Goal: Check status: Check status

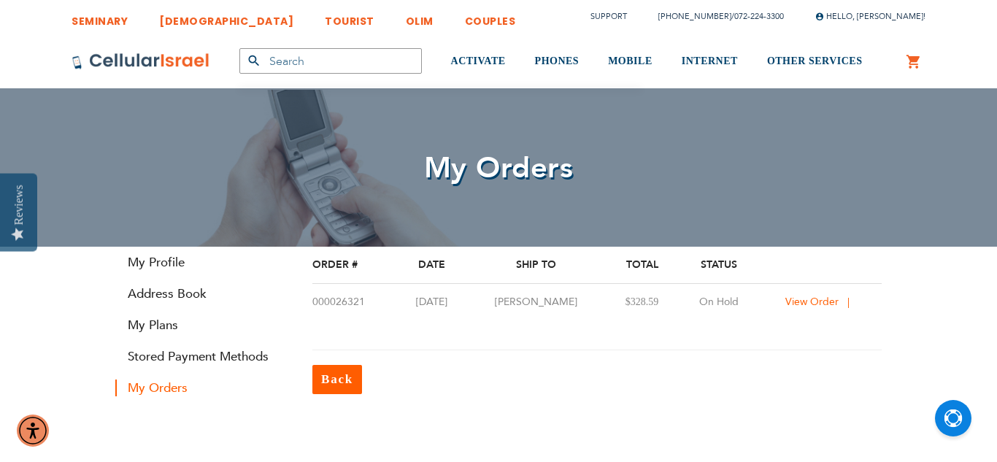
click at [791, 304] on span "View Order" at bounding box center [811, 302] width 53 height 14
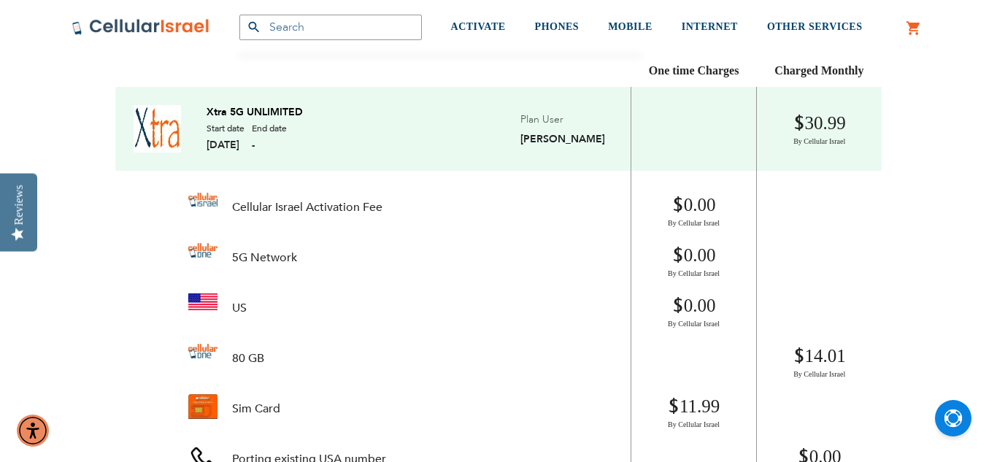
scroll to position [354, 0]
click at [257, 152] on td "Xtra 5G UNLIMITED Start date 08/17/2025 End date - Plan User Yitzi cohen" at bounding box center [372, 127] width 515 height 84
click at [244, 147] on span "[DATE]" at bounding box center [226, 143] width 38 height 14
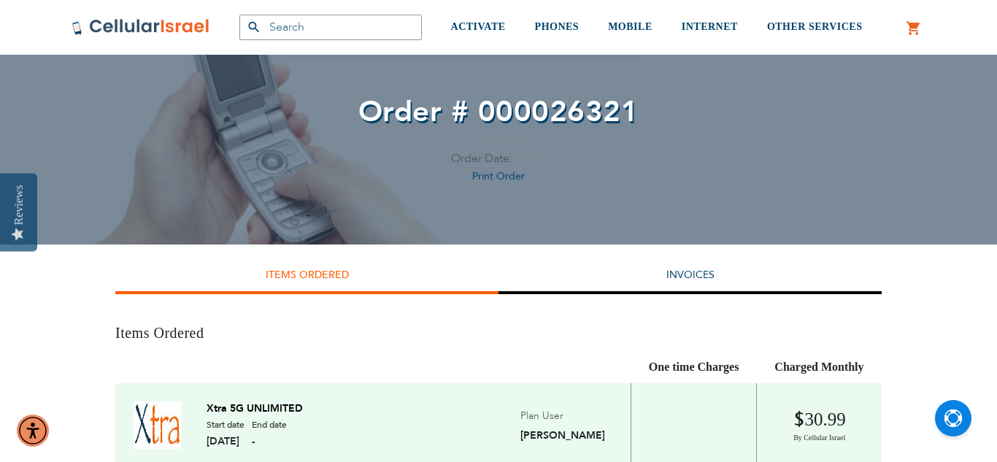
scroll to position [58, 0]
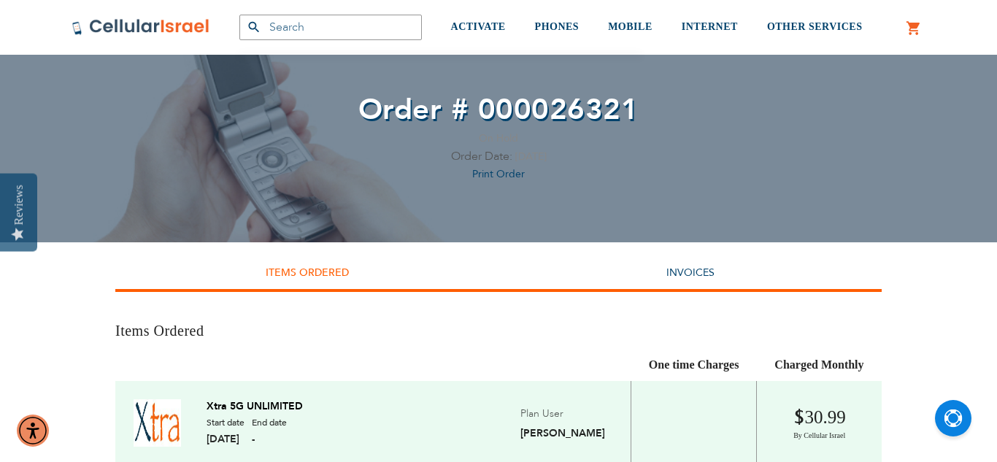
click at [634, 258] on li "Invoices" at bounding box center [689, 275] width 383 height 36
click at [684, 282] on li "Invoices" at bounding box center [689, 275] width 383 height 36
click at [686, 269] on link "Invoices" at bounding box center [690, 273] width 48 height 14
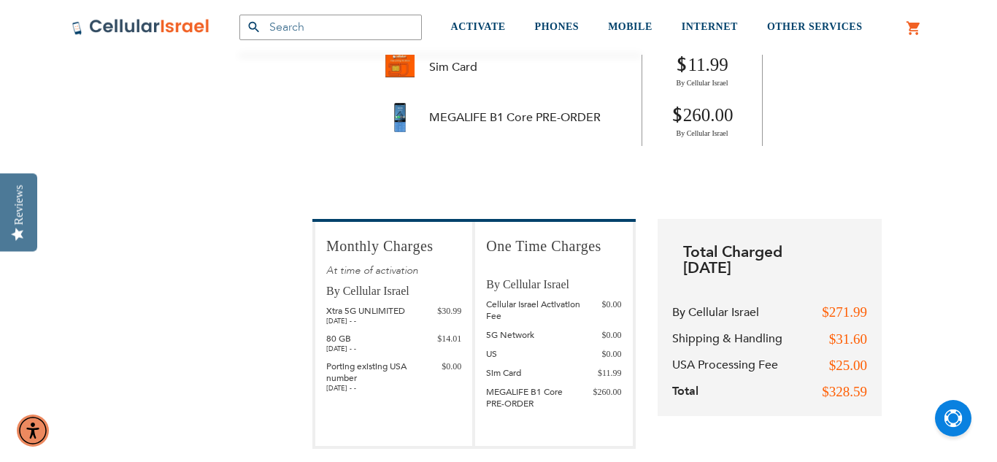
scroll to position [555, 0]
click at [506, 120] on strong "MEGALIFE B1 Core PRE-ORDER" at bounding box center [514, 116] width 171 height 15
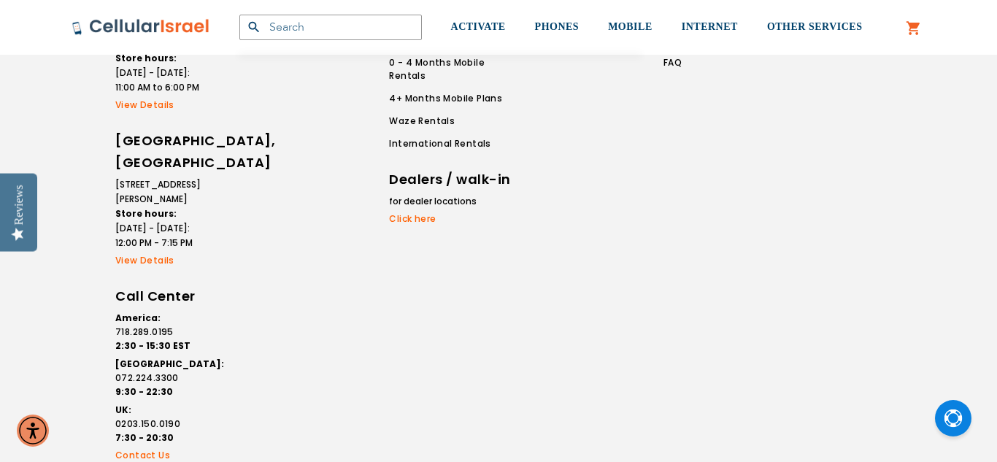
scroll to position [2072, 0]
click at [130, 450] on link "Contact Us" at bounding box center [177, 456] width 124 height 13
